Goal: Find specific page/section: Find specific page/section

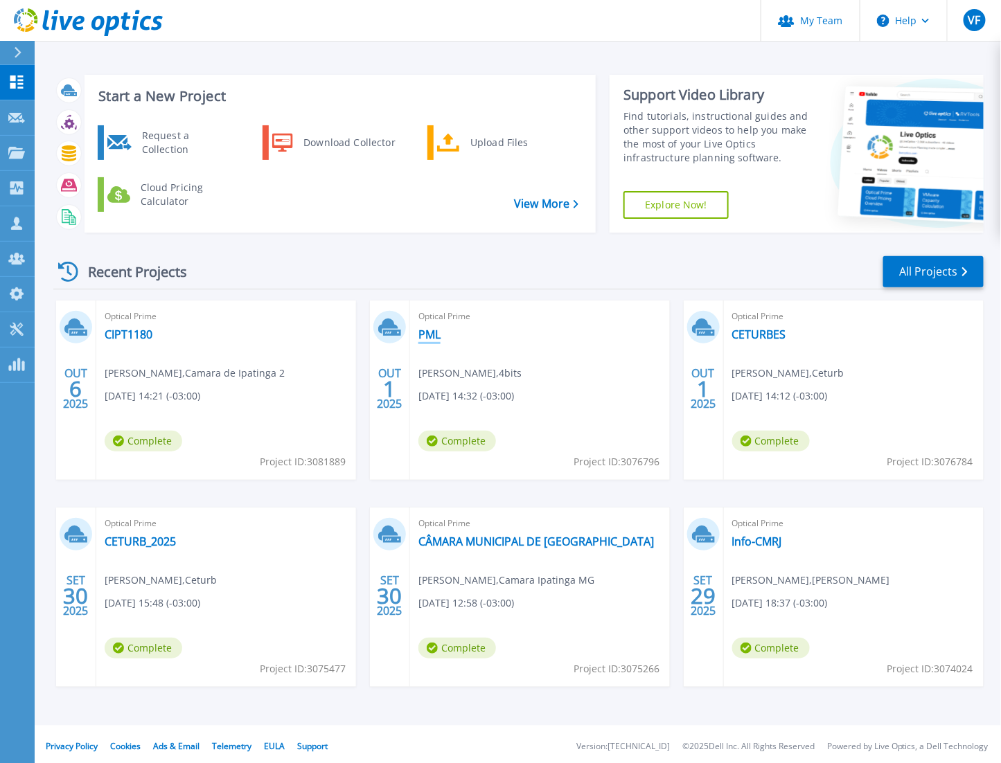
click at [432, 337] on link "PML" at bounding box center [429, 335] width 22 height 14
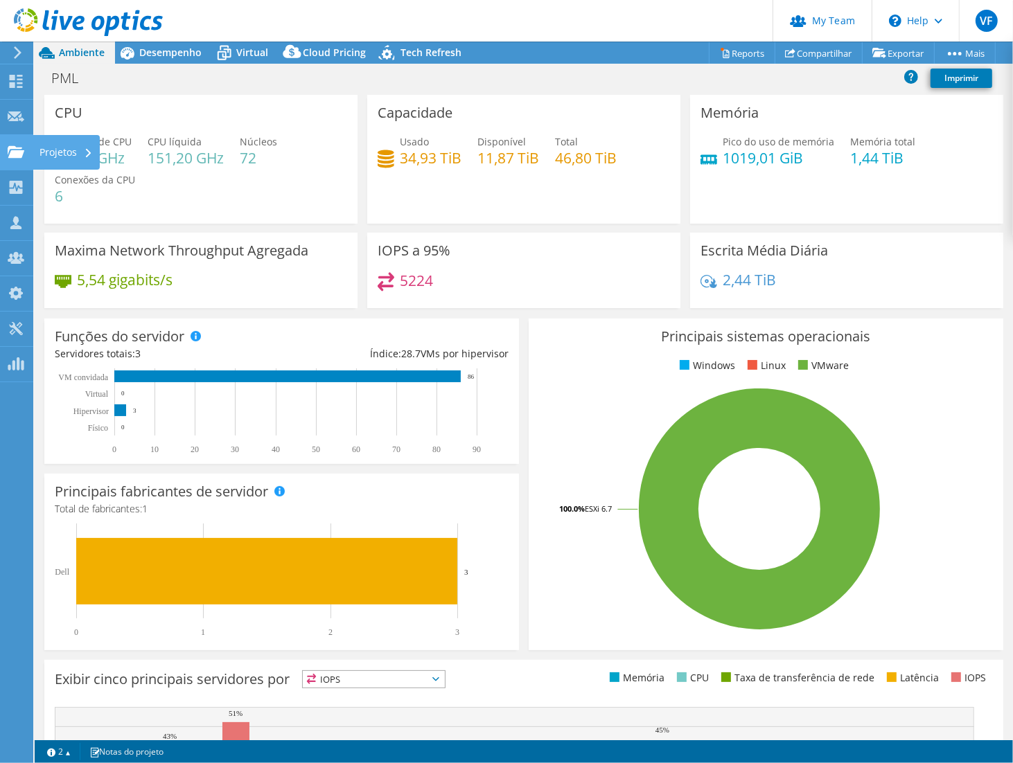
click at [18, 159] on div at bounding box center [16, 153] width 17 height 15
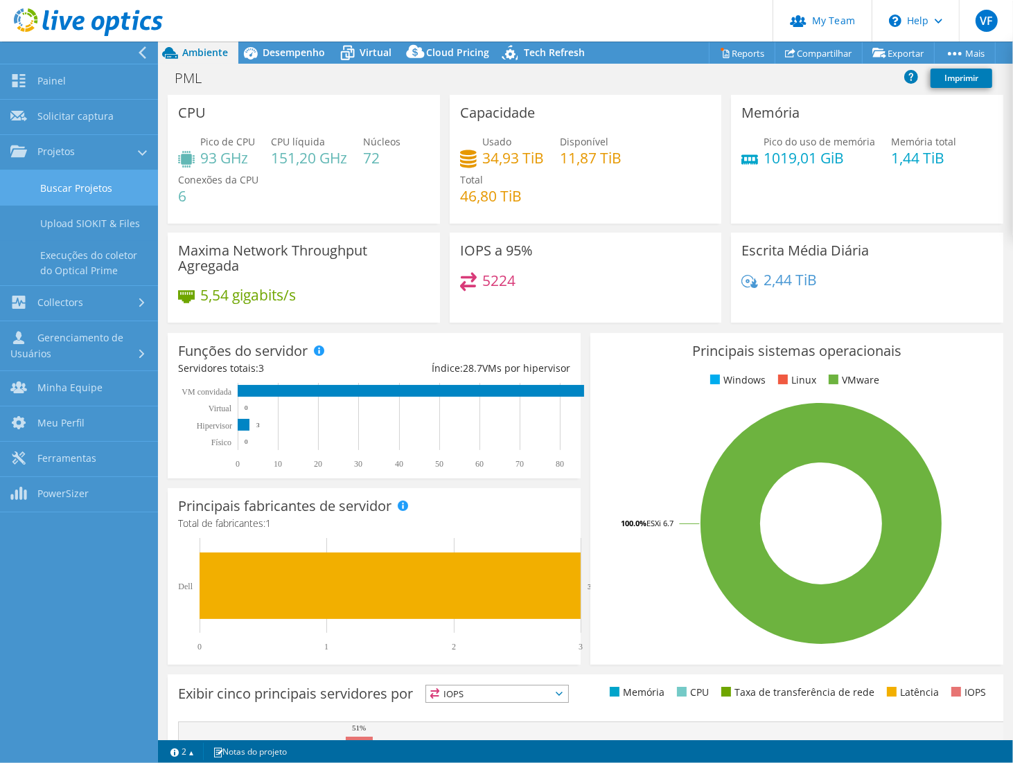
click at [87, 193] on link "Buscar Projetos" at bounding box center [79, 187] width 158 height 35
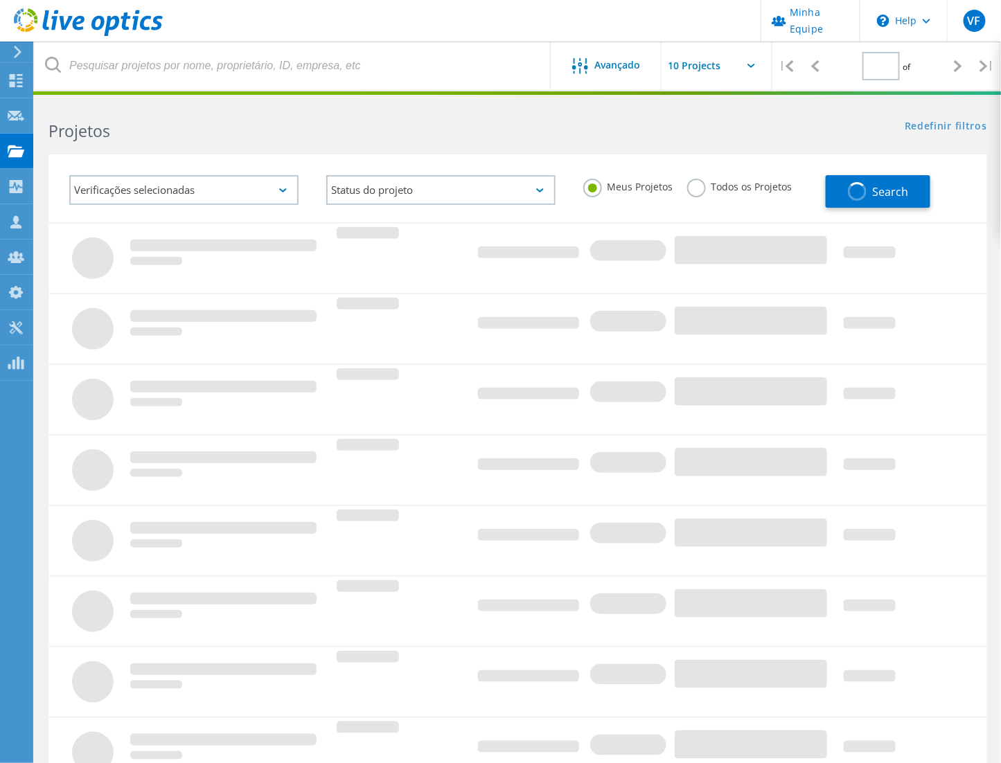
type input "1"
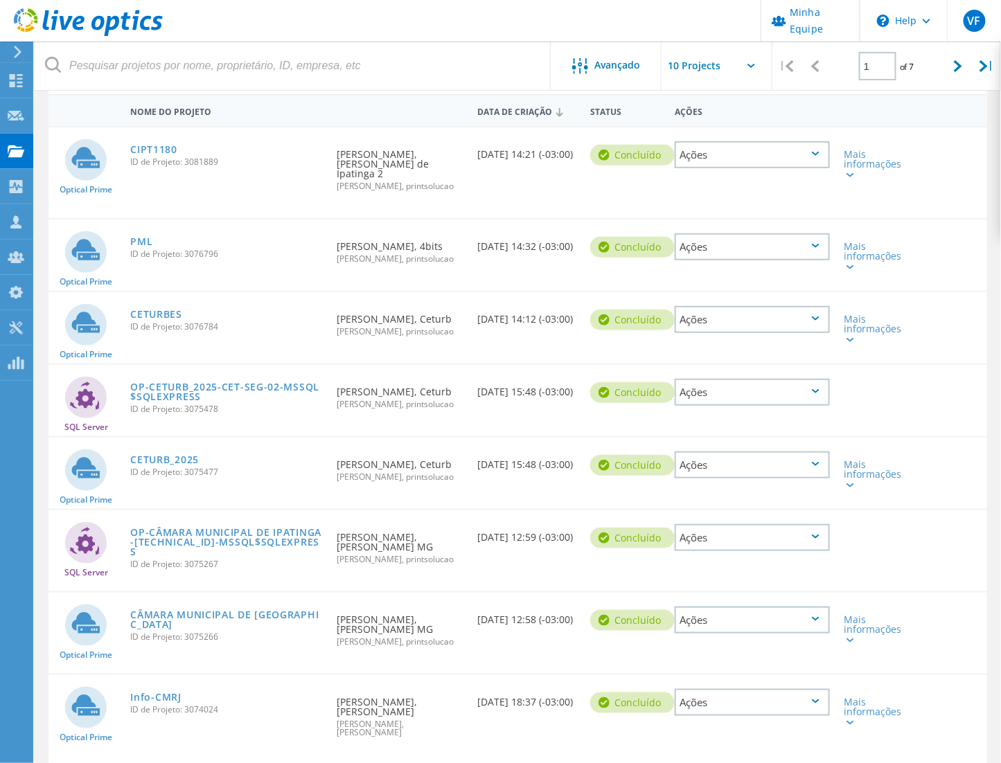
scroll to position [154, 0]
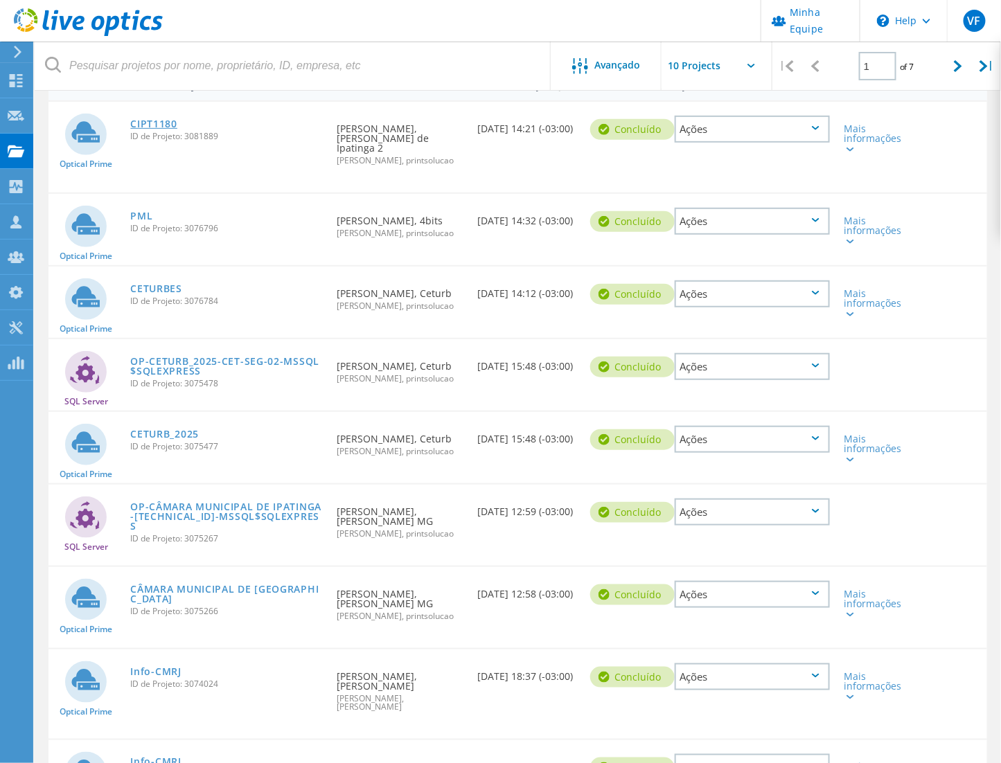
click at [166, 119] on link "CIPT1180" at bounding box center [153, 124] width 47 height 10
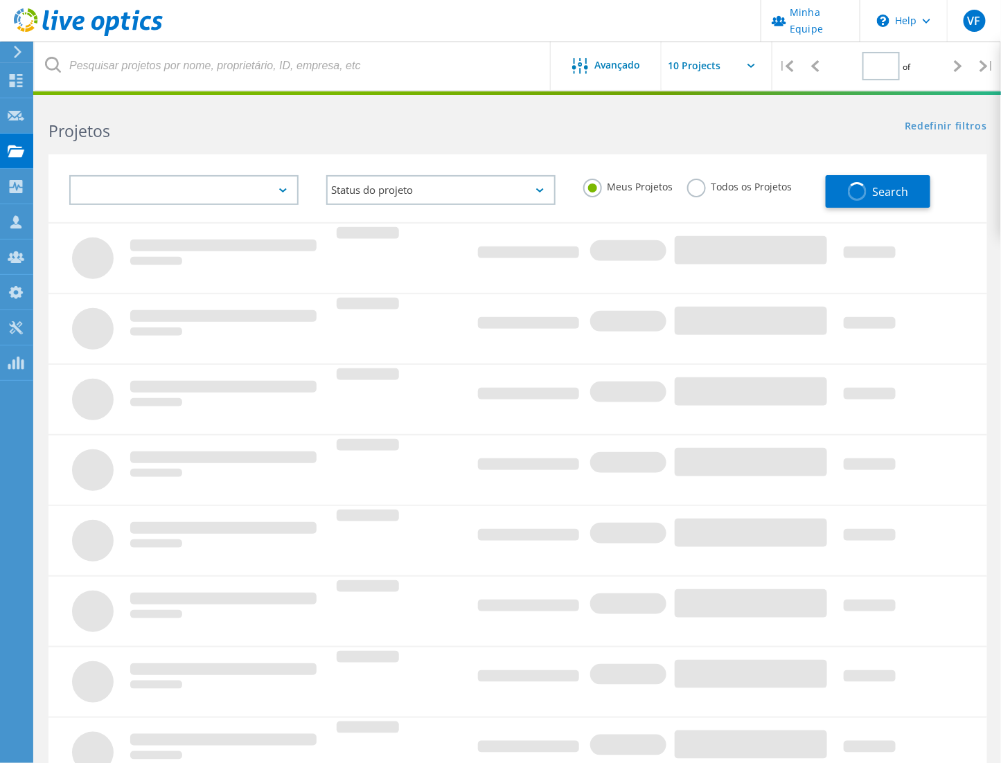
type input "1"
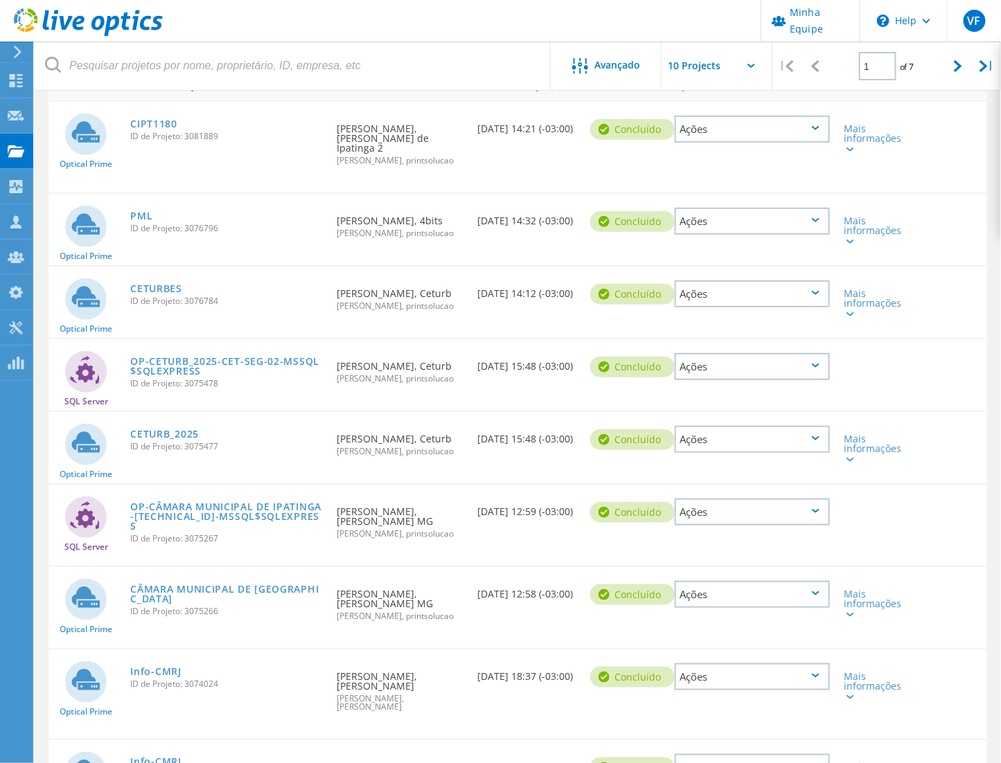
scroll to position [231, 0]
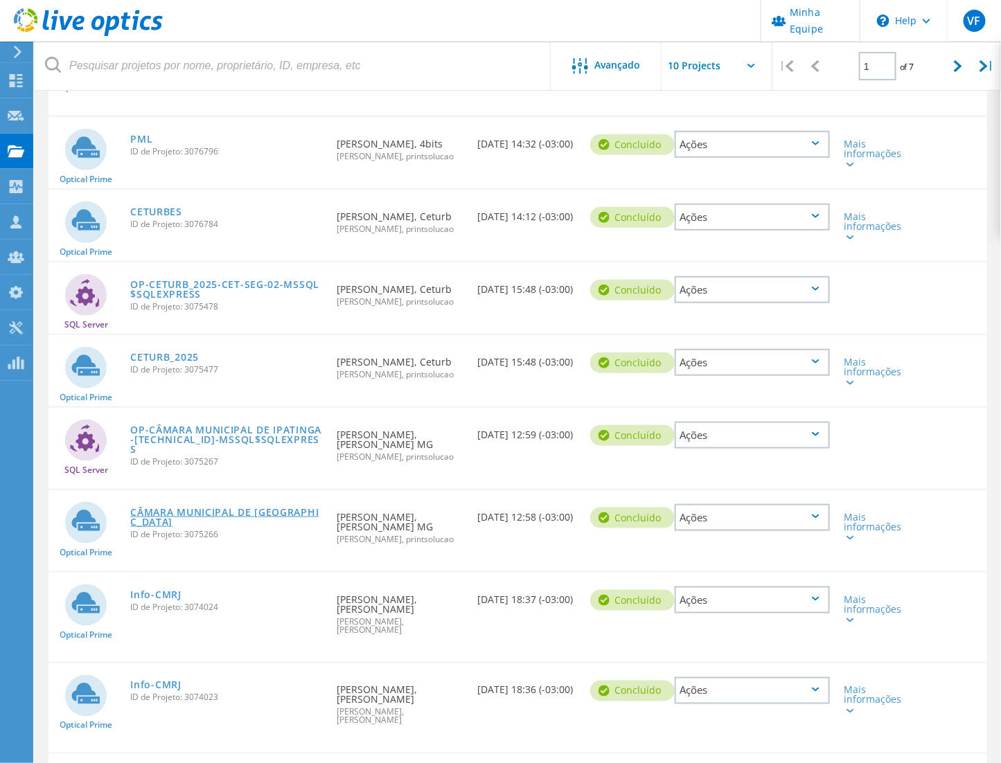
click at [234, 508] on link "CÂMARA MUNICIPAL DE [GEOGRAPHIC_DATA]" at bounding box center [226, 517] width 193 height 19
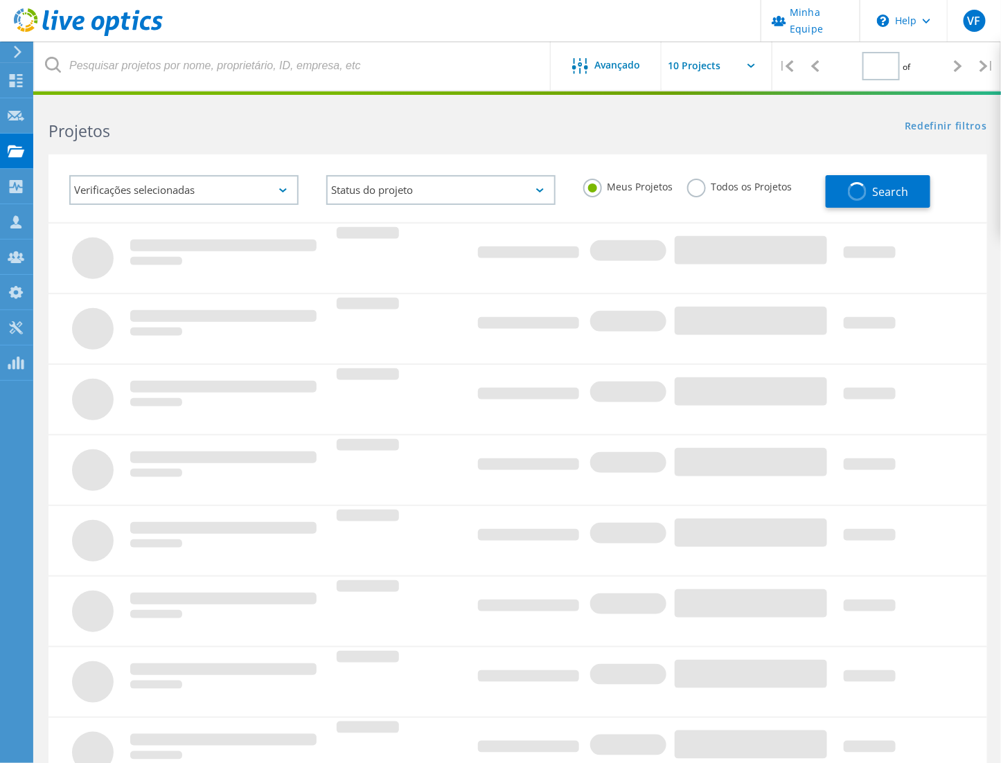
type input "1"
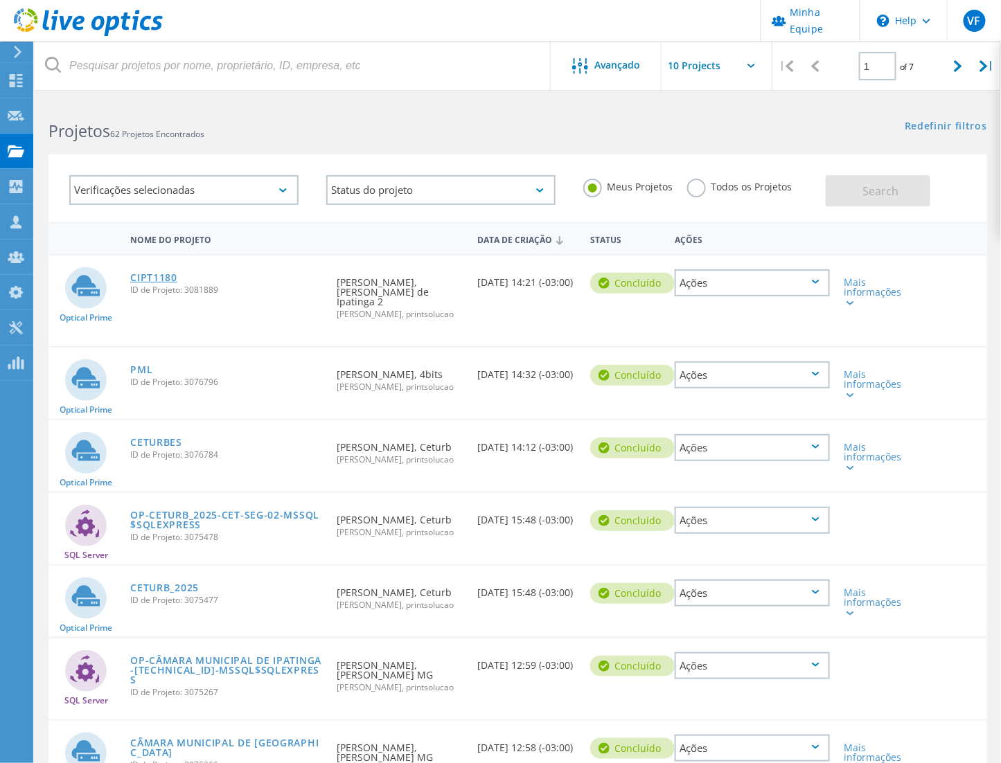
drag, startPoint x: 178, startPoint y: 276, endPoint x: 170, endPoint y: 274, distance: 7.7
click at [178, 276] on div "CIPT1180 ID de Projeto: 3081889" at bounding box center [226, 282] width 206 height 53
click at [170, 274] on link "CIPT1180" at bounding box center [153, 278] width 47 height 10
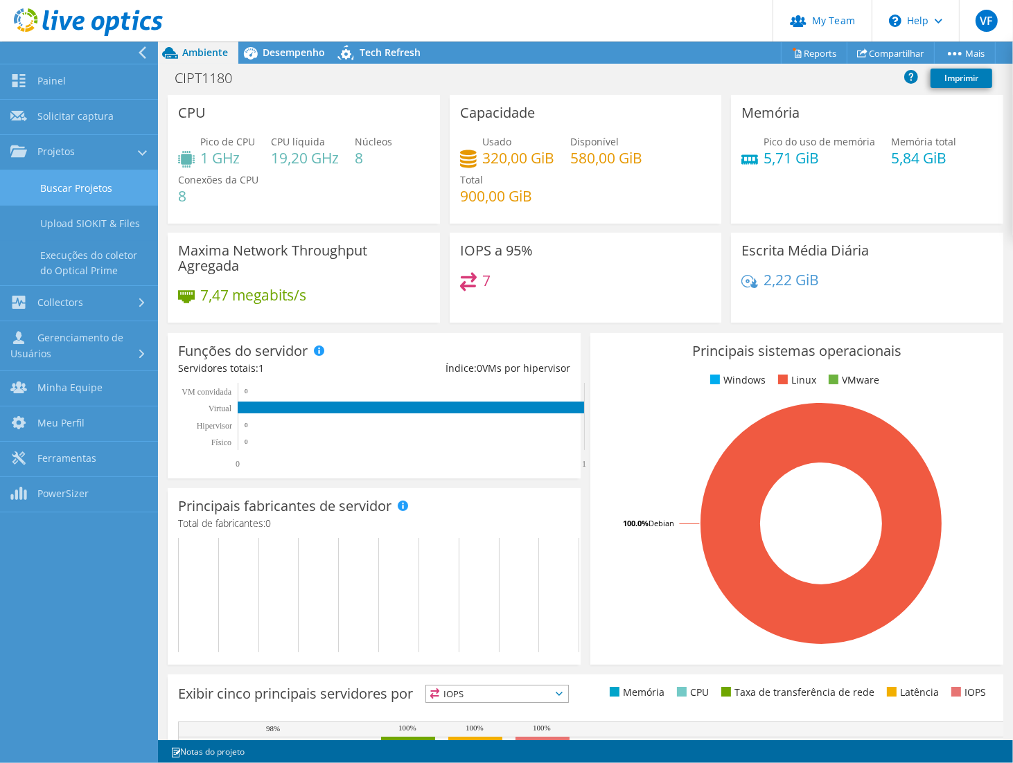
click at [79, 189] on link "Buscar Projetos" at bounding box center [79, 187] width 158 height 35
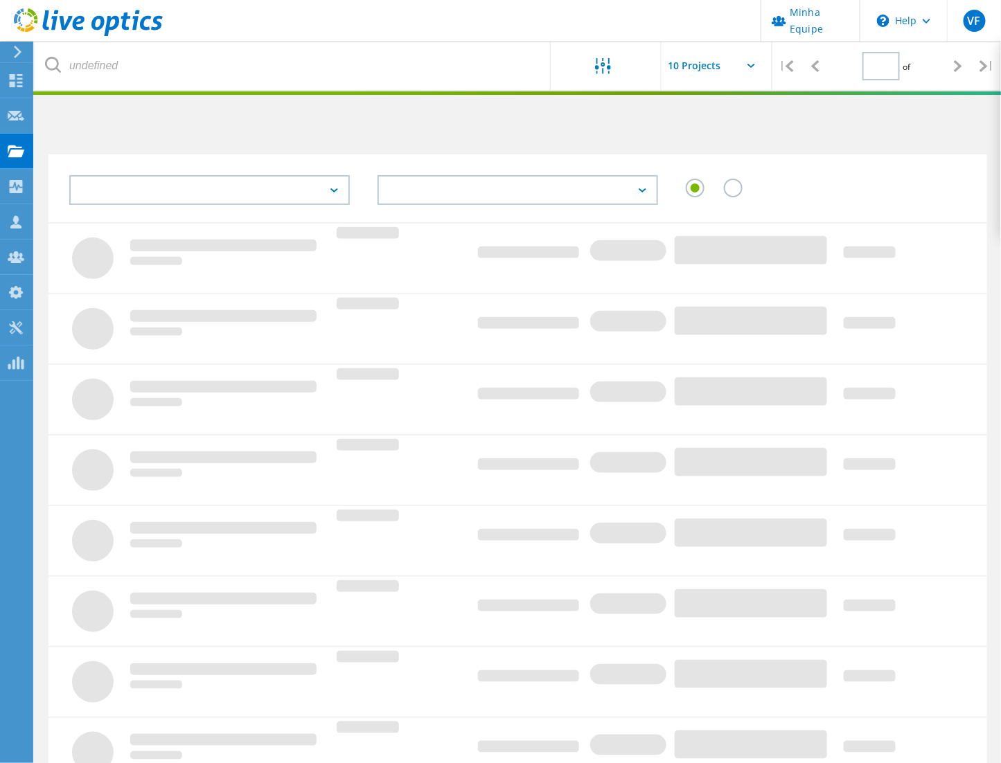
type input "1"
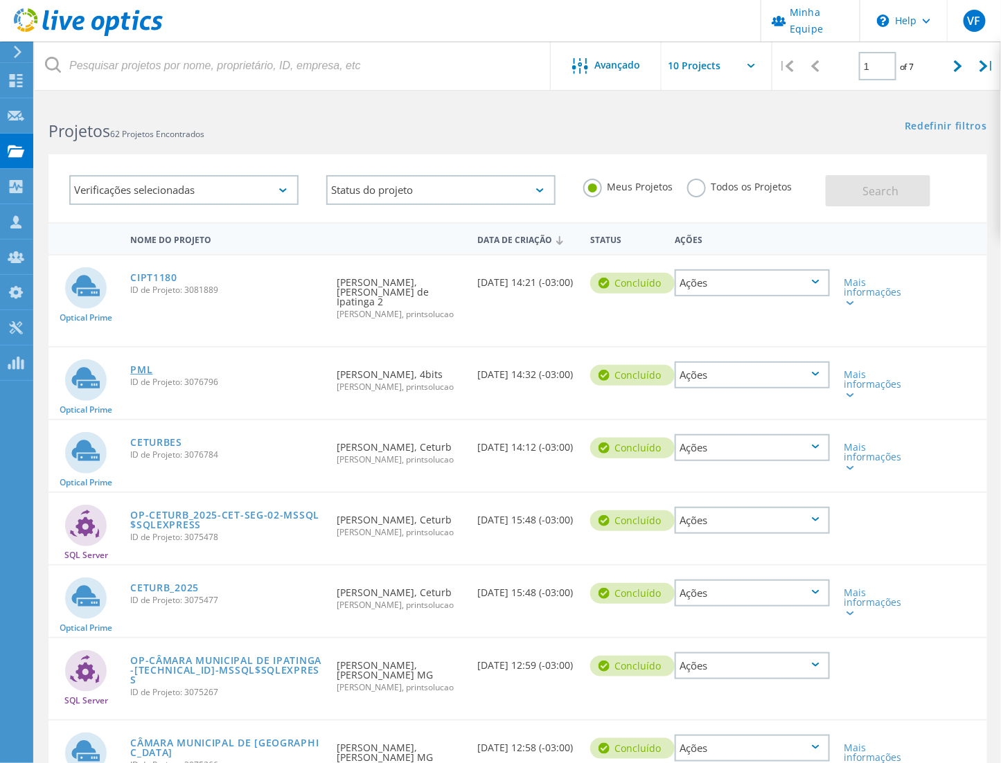
click at [143, 365] on link "PML" at bounding box center [141, 370] width 22 height 10
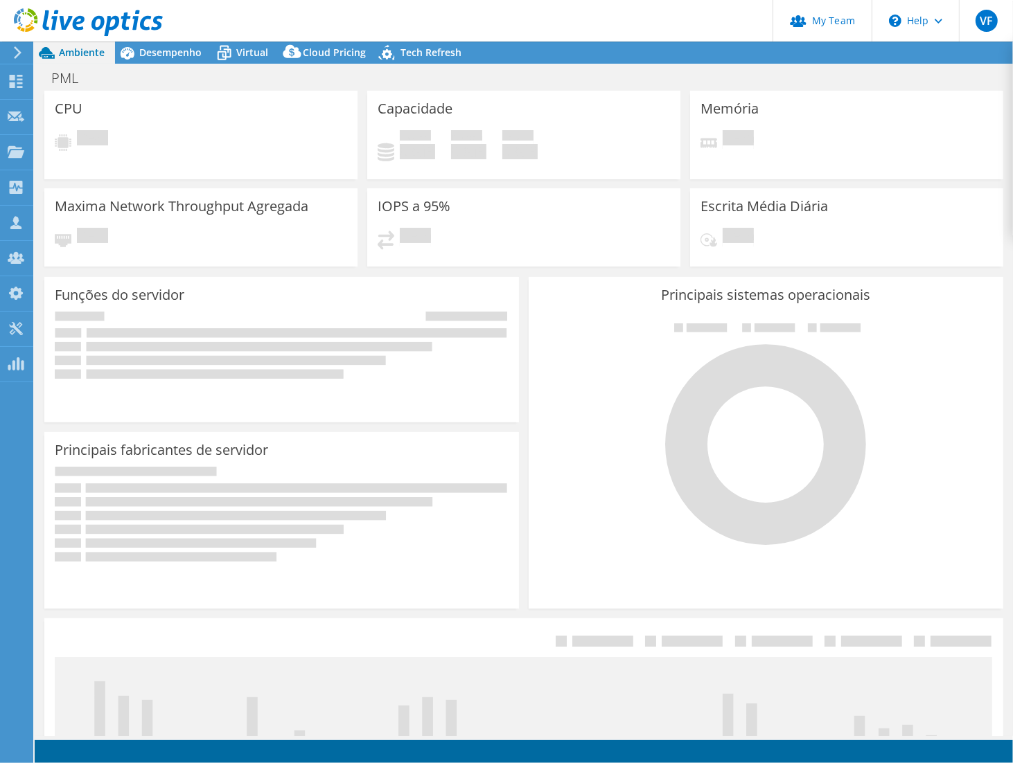
select select "USD"
